Goal: Find specific page/section: Find specific page/section

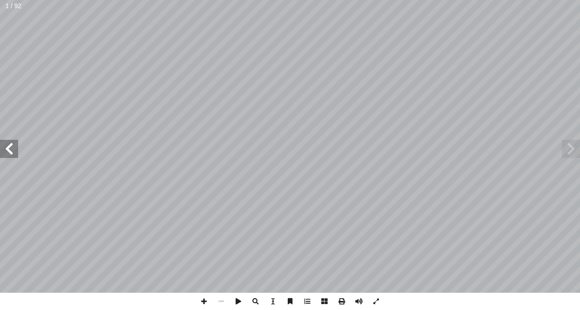
click at [93, 304] on div ". [PERSON_NAME][DATE] أ � برة � [PERSON_NAME] أ � . أ � ) ً قا ّ د. [PERSON_NAM…" at bounding box center [290, 155] width 580 height 310
click at [200, 300] on span at bounding box center [203, 300] width 17 height 17
click at [220, 301] on span at bounding box center [221, 300] width 17 height 17
click at [203, 302] on span at bounding box center [203, 300] width 17 height 17
